Goal: Navigation & Orientation: Find specific page/section

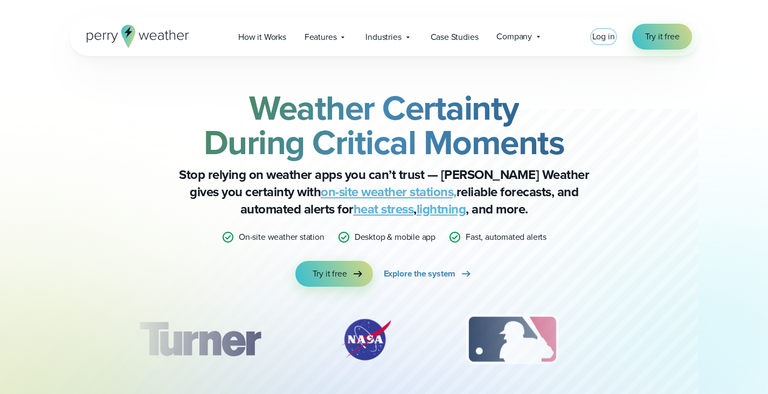
click at [599, 38] on span "Log in" at bounding box center [603, 36] width 23 height 12
click at [601, 34] on span "Log in" at bounding box center [603, 36] width 23 height 12
click at [608, 42] on span "Log in" at bounding box center [603, 36] width 23 height 12
click at [601, 41] on span "Log in" at bounding box center [603, 36] width 23 height 12
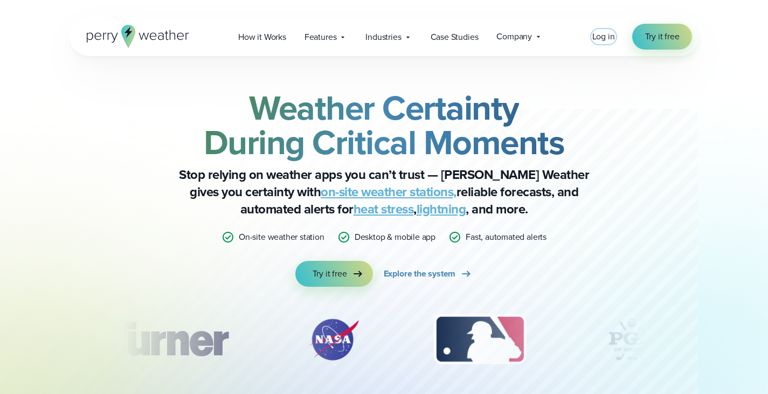
click at [606, 39] on span "Log in" at bounding box center [603, 36] width 23 height 12
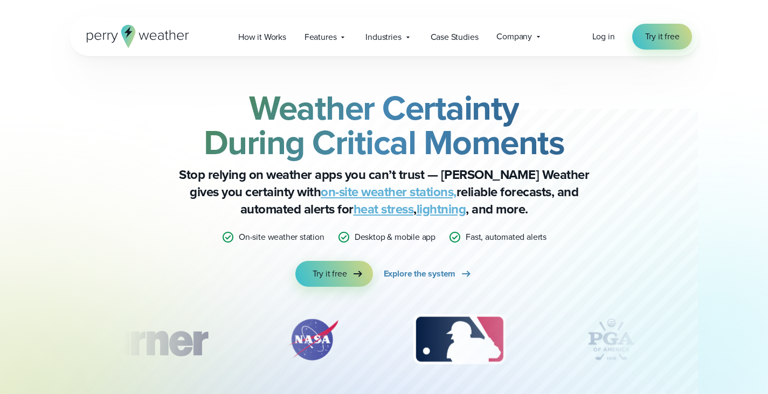
click at [630, 123] on h2 "Weather Certainty During Critical Moments" at bounding box center [384, 125] width 522 height 69
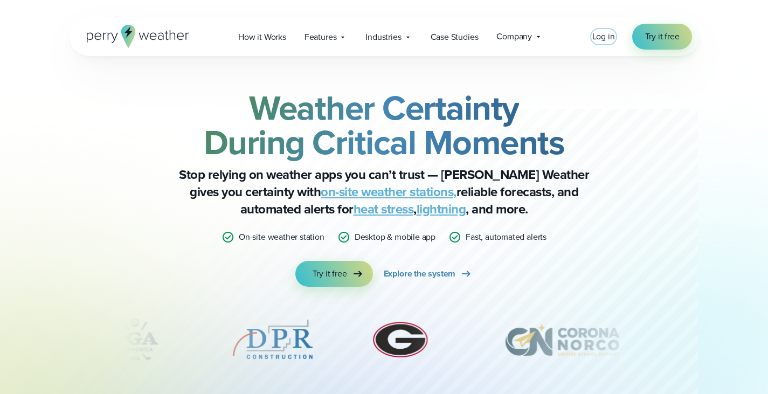
click at [603, 36] on span "Log in" at bounding box center [603, 36] width 23 height 12
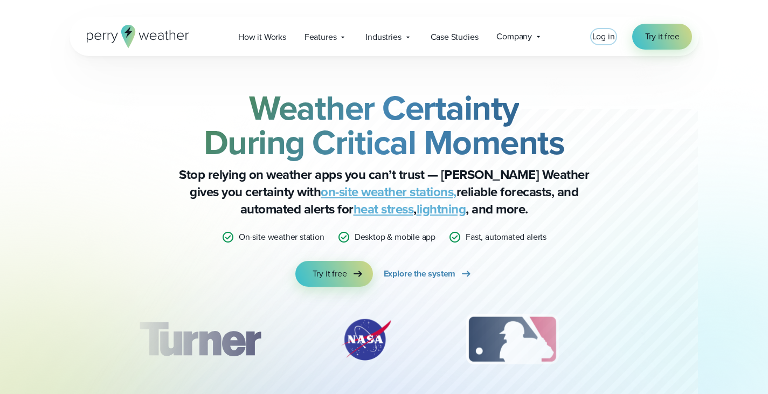
click at [603, 37] on span "Log in" at bounding box center [603, 36] width 23 height 12
